Goal: Information Seeking & Learning: Find specific fact

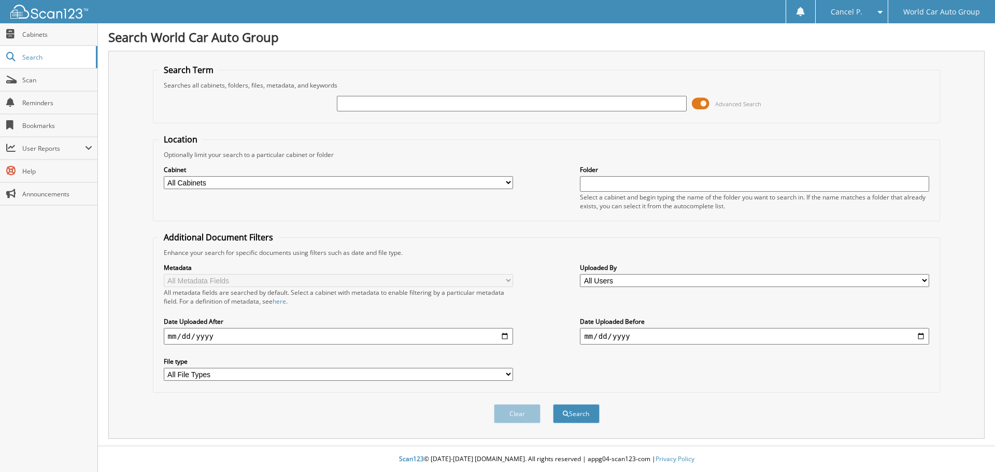
click at [705, 104] on span at bounding box center [701, 104] width 18 height 16
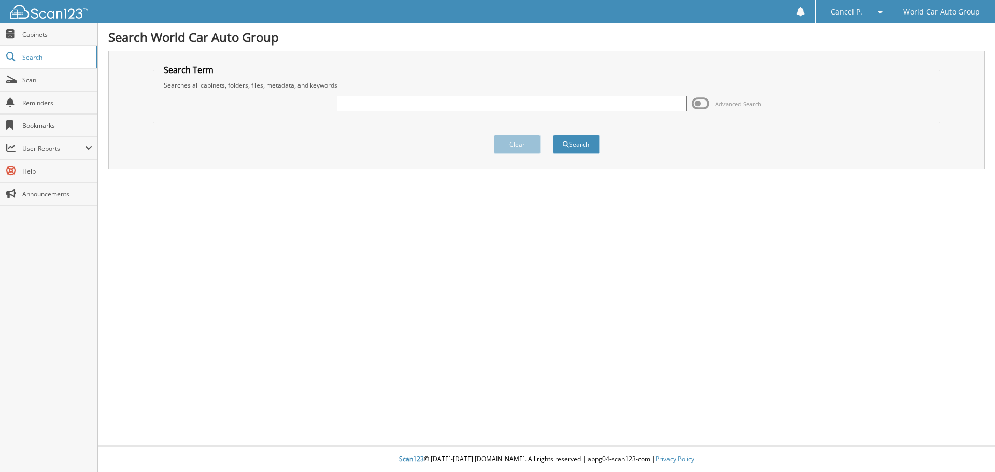
click at [605, 107] on input "text" at bounding box center [511, 104] width 349 height 16
type input "018105"
click at [553, 135] on button "Search" at bounding box center [576, 144] width 47 height 19
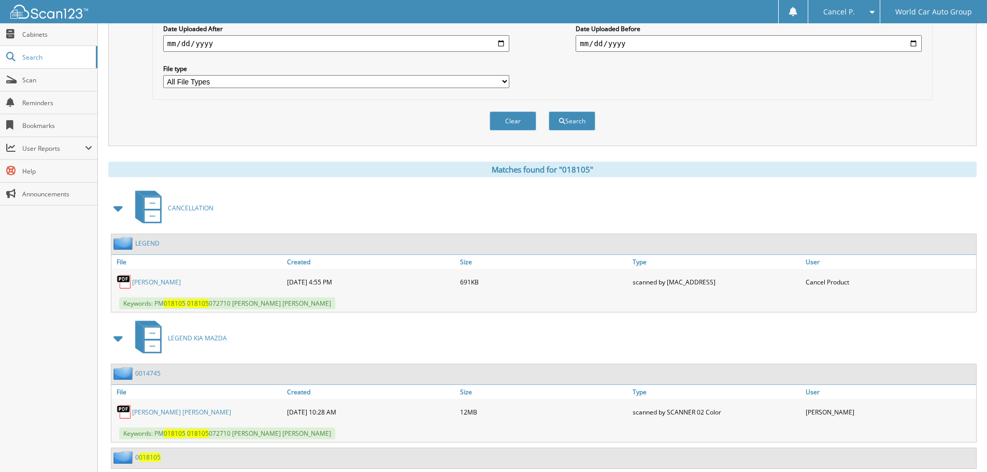
scroll to position [311, 0]
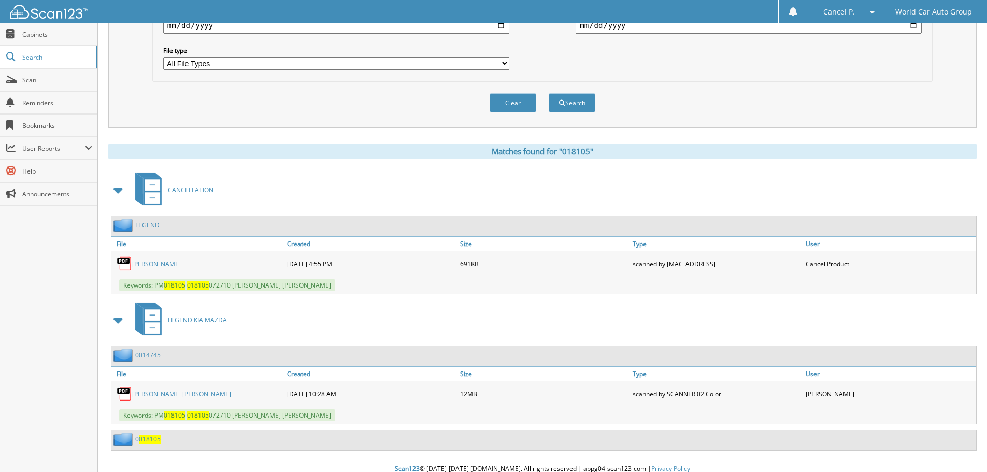
click at [174, 262] on link "LAUREN MULLIGAN" at bounding box center [156, 264] width 49 height 9
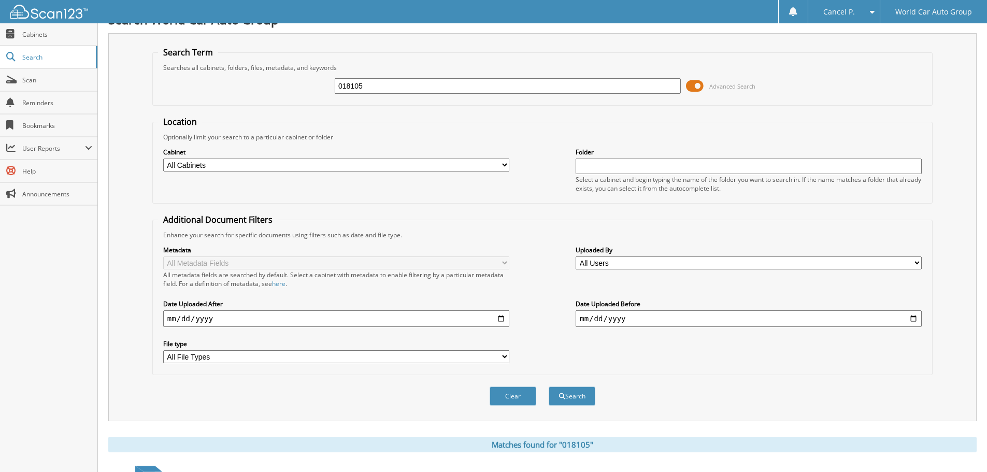
scroll to position [0, 0]
